Goal: Use online tool/utility: Utilize a website feature to perform a specific function

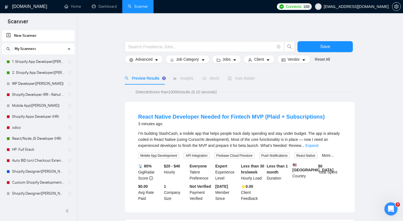
click at [137, 5] on link "Scanner" at bounding box center [138, 6] width 20 height 5
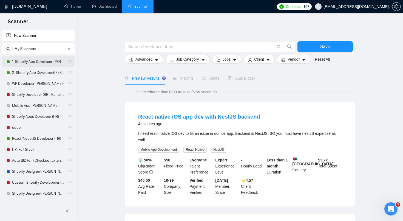
click at [27, 66] on link "1. Shopify App Developer([PERSON_NAME])" at bounding box center [38, 61] width 52 height 11
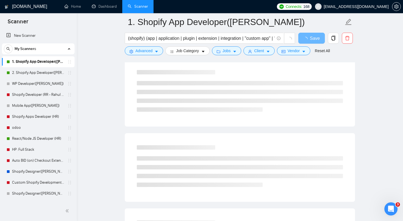
scroll to position [7, 0]
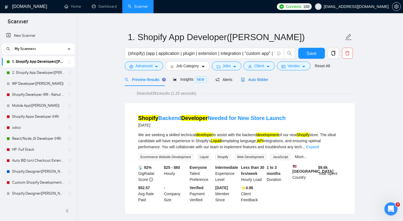
click at [267, 80] on span "Auto Bidder" at bounding box center [254, 79] width 27 height 4
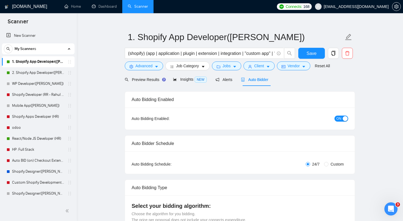
radio input "false"
radio input "true"
checkbox input "true"
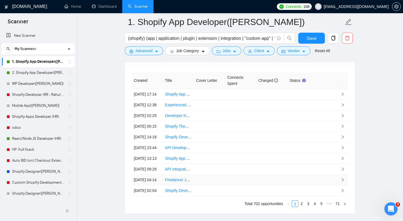
scroll to position [1515, 0]
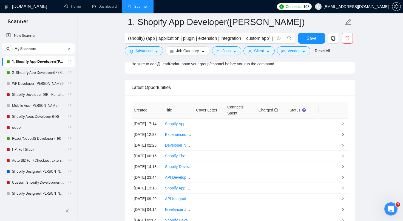
click at [220, 85] on div "Latest Opportunities" at bounding box center [240, 87] width 217 height 16
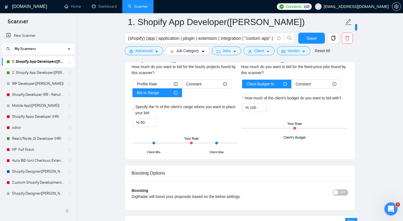
scroll to position [990, 0]
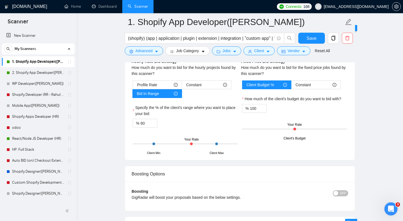
click at [136, 38] on input "(shopify) (app | application | plugin | extension | integration | "custom app" …" at bounding box center [201, 38] width 146 height 7
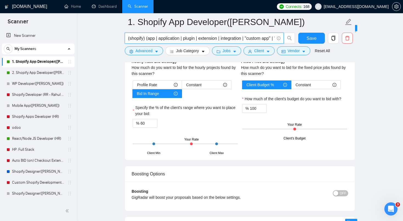
click at [136, 38] on input "(shopify) (app | application | plugin | extension | integration | "custom app" …" at bounding box center [201, 38] width 146 height 7
click at [150, 39] on input "(shopify) (app | application | plugin | extension | integration | "custom app" …" at bounding box center [201, 38] width 146 height 7
click at [164, 39] on input "(shopify) (app | application | plugin | extension | integration | "custom app" …" at bounding box center [201, 38] width 146 height 7
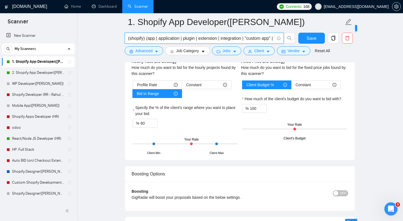
click at [192, 39] on input "(shopify) (app | application | plugin | extension | integration | "custom app" …" at bounding box center [201, 38] width 146 height 7
click at [202, 39] on input "(shopify) (app | application | plugin | extension | integration | "custom app" …" at bounding box center [201, 38] width 146 height 7
click at [228, 38] on input "(shopify) (app | application | plugin | extension | integration | "custom app" …" at bounding box center [201, 38] width 146 height 7
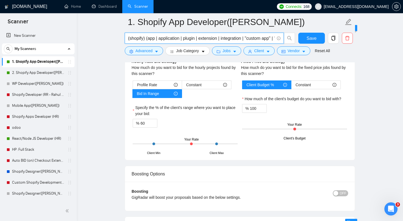
click at [228, 38] on input "(shopify) (app | application | plugin | extension | integration | "custom app" …" at bounding box center [201, 38] width 146 height 7
click at [254, 39] on input "(shopify) (app | application | plugin | extension | integration | "custom app" …" at bounding box center [201, 38] width 146 height 7
click at [253, 39] on input "(shopify) (app | application | plugin | extension | integration | "custom app" …" at bounding box center [201, 38] width 146 height 7
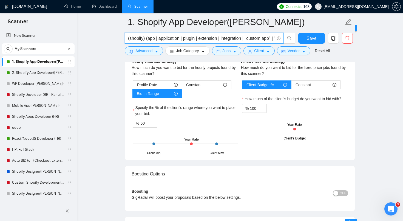
drag, startPoint x: 253, startPoint y: 39, endPoint x: 257, endPoint y: 39, distance: 3.6
click at [257, 39] on input "(shopify) (app | application | plugin | extension | integration | "custom app" …" at bounding box center [201, 38] width 146 height 7
drag, startPoint x: 257, startPoint y: 39, endPoint x: 269, endPoint y: 39, distance: 12.6
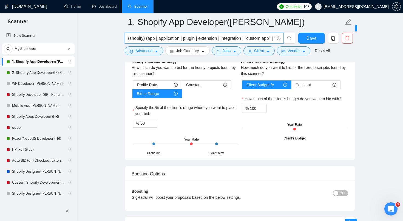
click at [269, 39] on input "(shopify) (app | application | plugin | extension | integration | "custom app" …" at bounding box center [201, 38] width 146 height 7
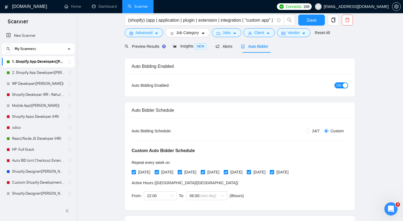
scroll to position [0, 0]
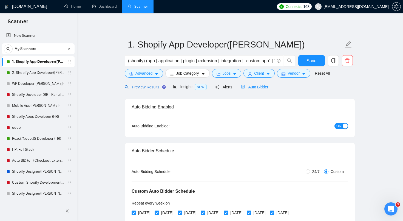
click at [149, 87] on span "Preview Results" at bounding box center [144, 87] width 39 height 4
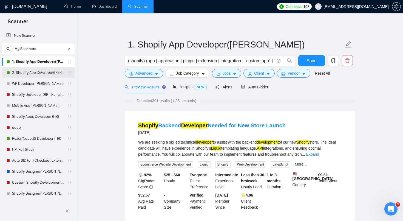
click at [32, 73] on link "2. Shopify App Developer([PERSON_NAME])" at bounding box center [38, 72] width 52 height 11
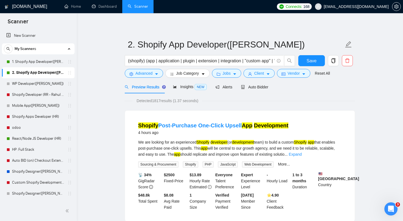
click at [266, 87] on span "Auto Bidder" at bounding box center [254, 87] width 27 height 4
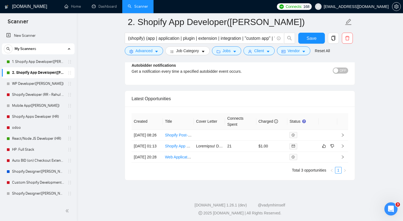
scroll to position [1432, 0]
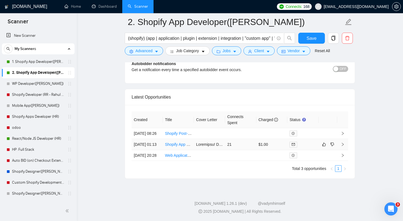
click at [292, 145] on icon "mail" at bounding box center [293, 144] width 3 height 2
